Goal: Task Accomplishment & Management: Use online tool/utility

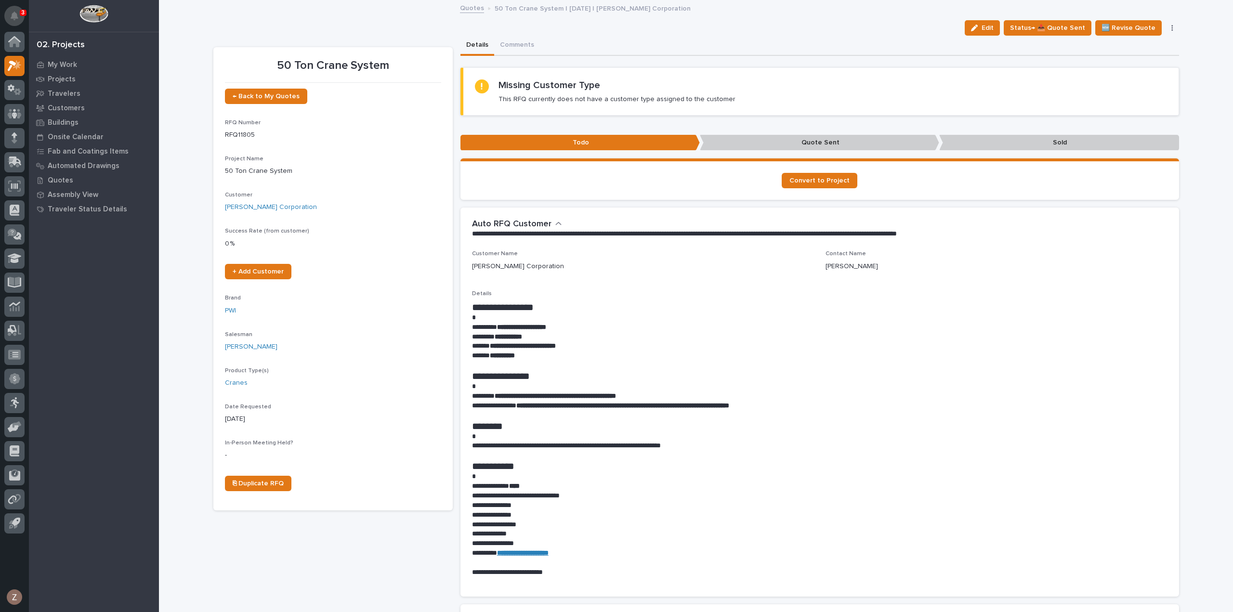
click at [12, 13] on icon "Notifications" at bounding box center [15, 16] width 8 height 9
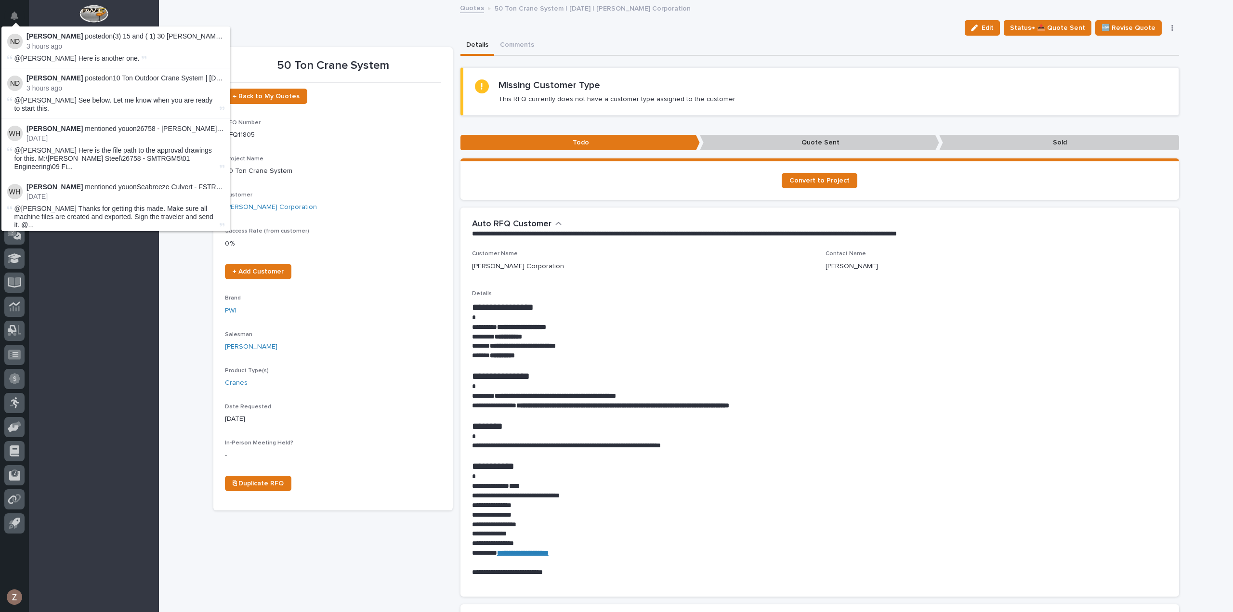
click at [346, 249] on div "Success Rate (from customer) 0 %" at bounding box center [333, 242] width 216 height 28
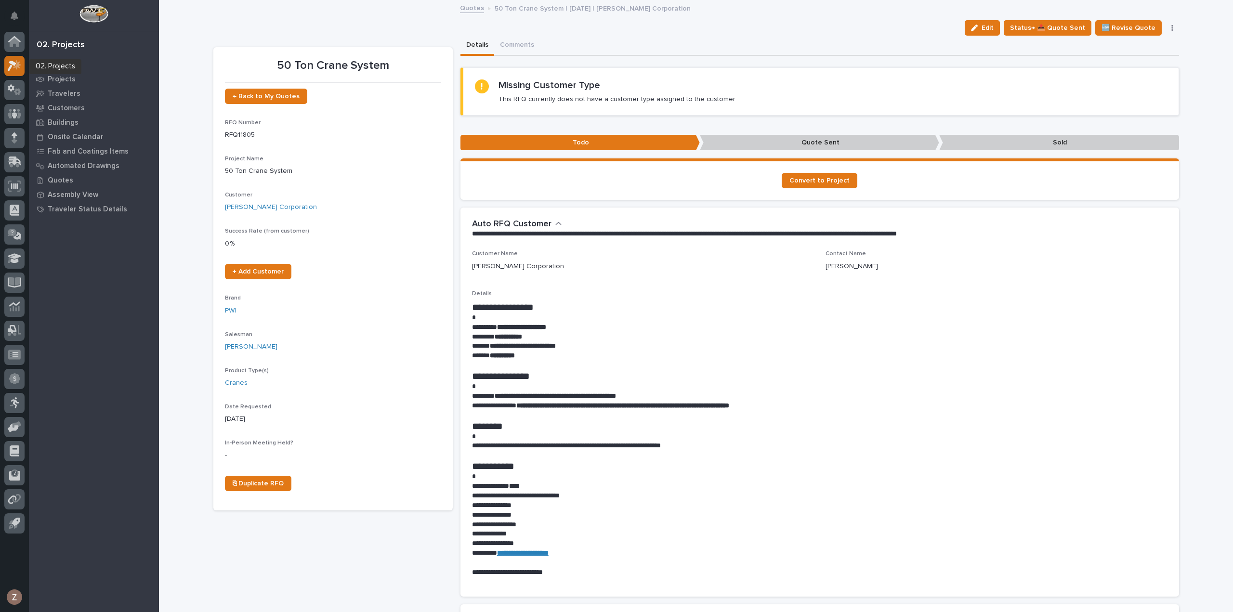
click at [13, 62] on icon at bounding box center [12, 66] width 9 height 11
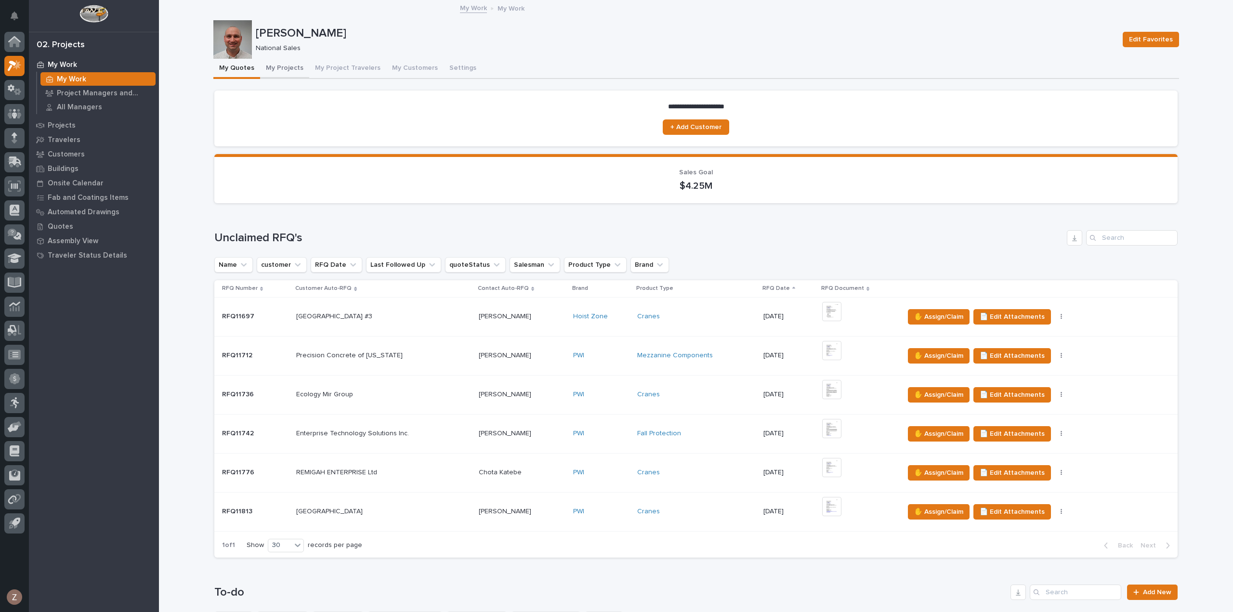
click at [288, 65] on button "My Projects" at bounding box center [284, 69] width 49 height 20
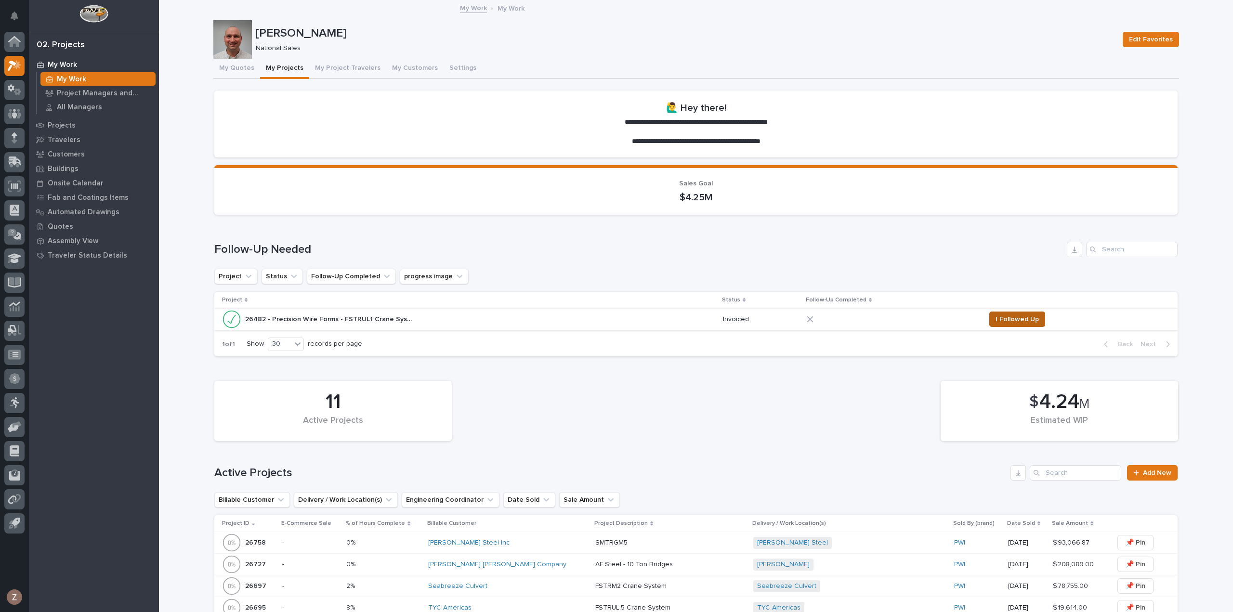
click at [1017, 318] on span "I Followed Up" at bounding box center [1016, 319] width 43 height 12
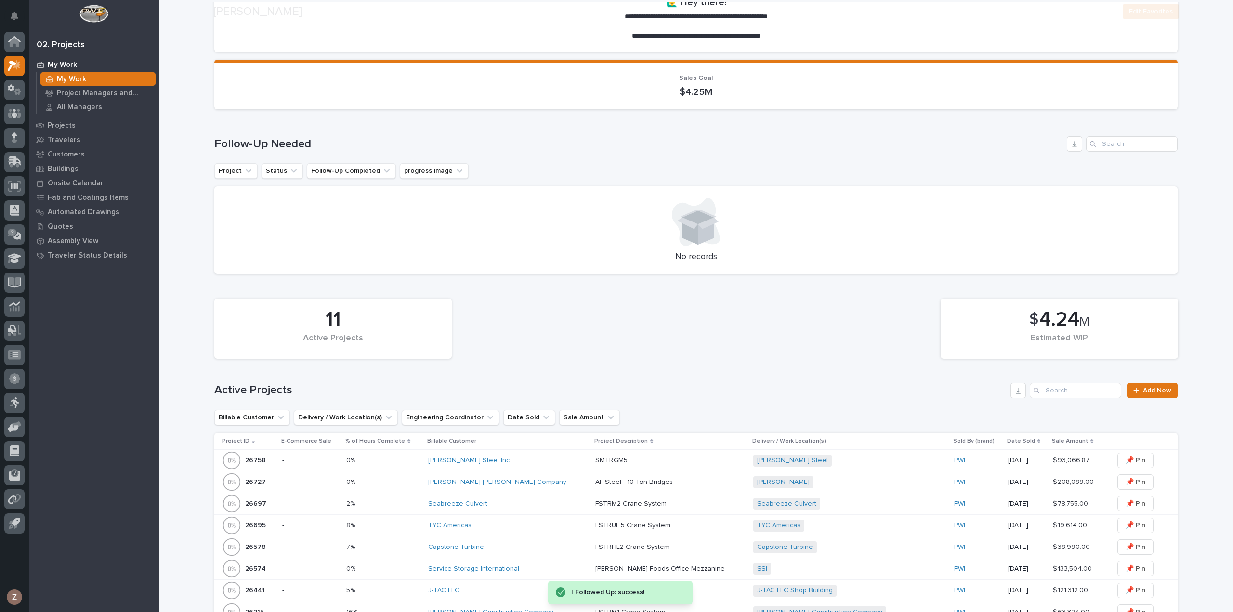
scroll to position [193, 0]
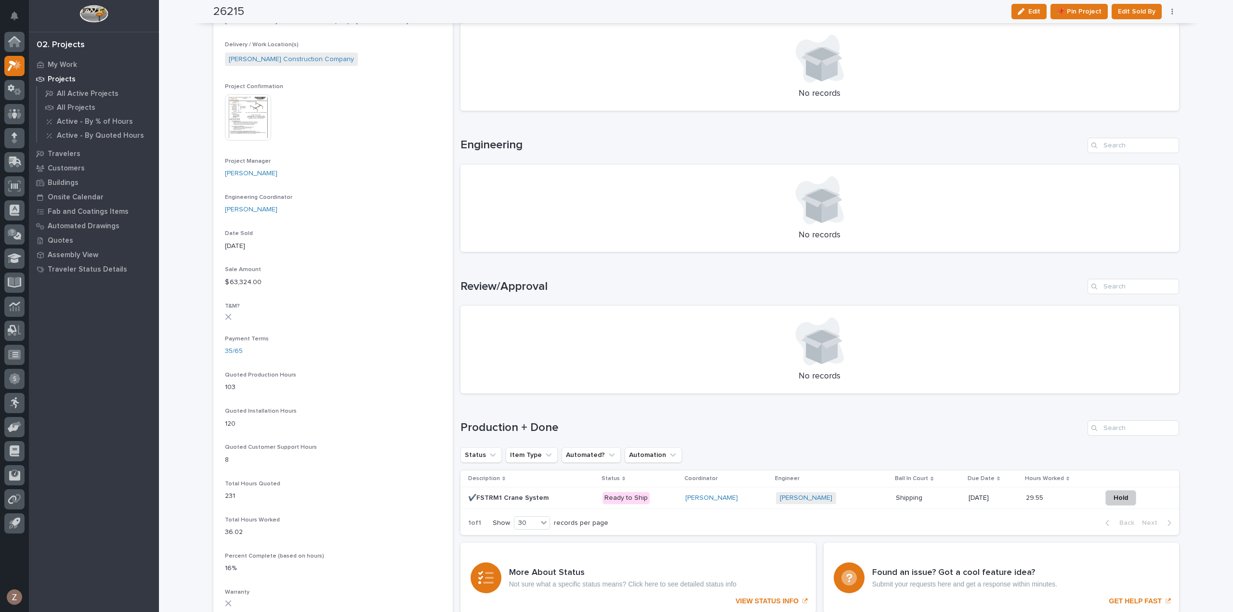
scroll to position [578, 0]
